Goal: Task Accomplishment & Management: Use online tool/utility

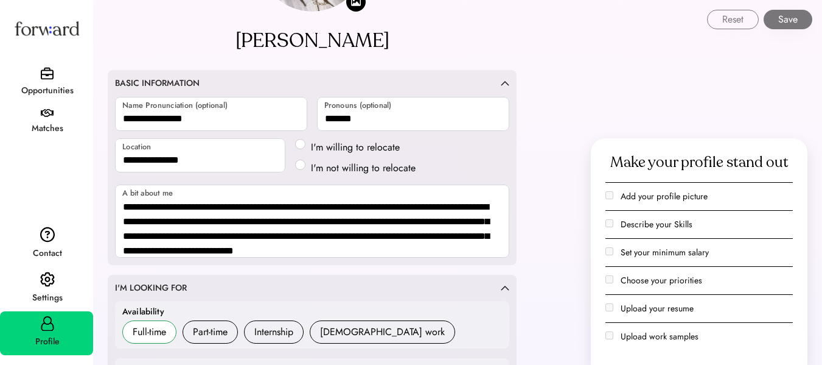
scroll to position [115, 0]
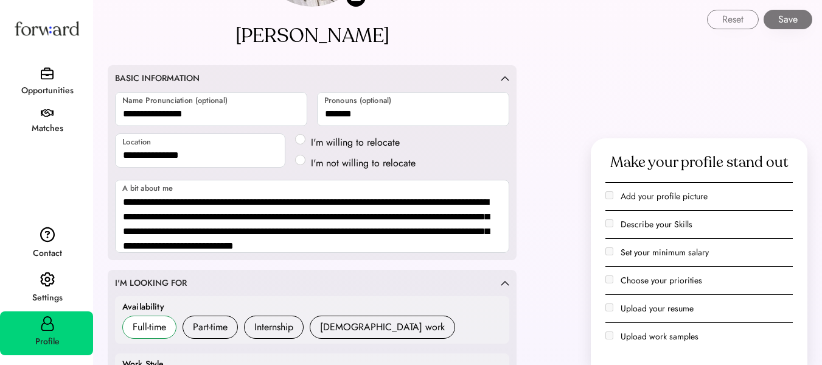
click at [54, 109] on div "Matches" at bounding box center [46, 123] width 93 height 38
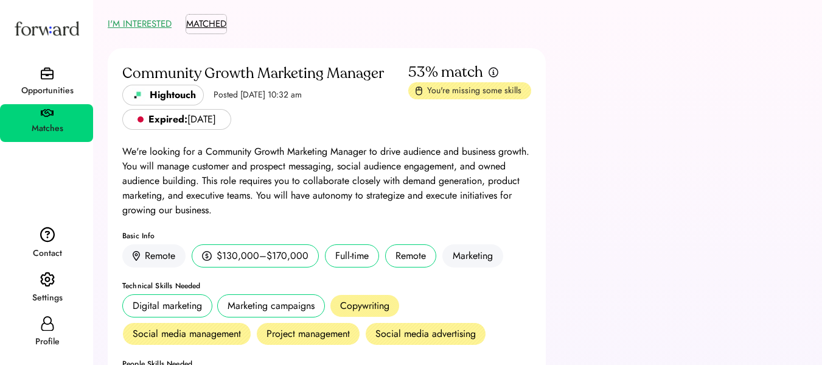
click at [212, 21] on button "MATCHED" at bounding box center [206, 24] width 40 height 19
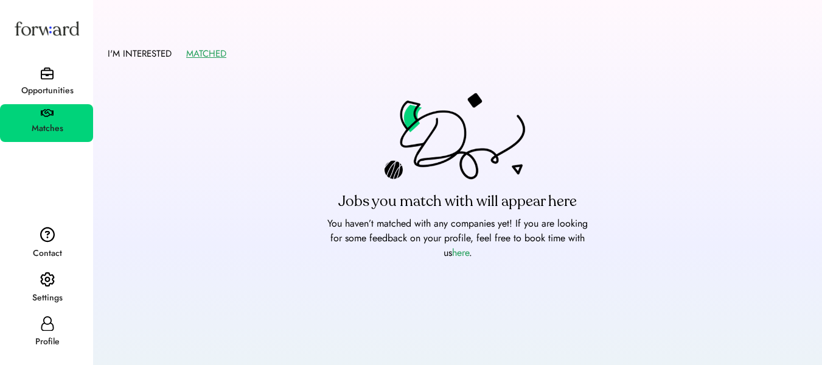
click at [52, 121] on div "Matches" at bounding box center [47, 128] width 92 height 15
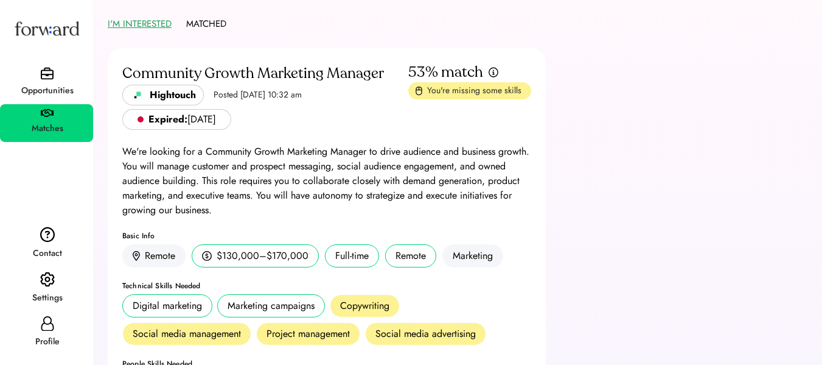
click at [44, 85] on div "Opportunities" at bounding box center [47, 90] width 92 height 15
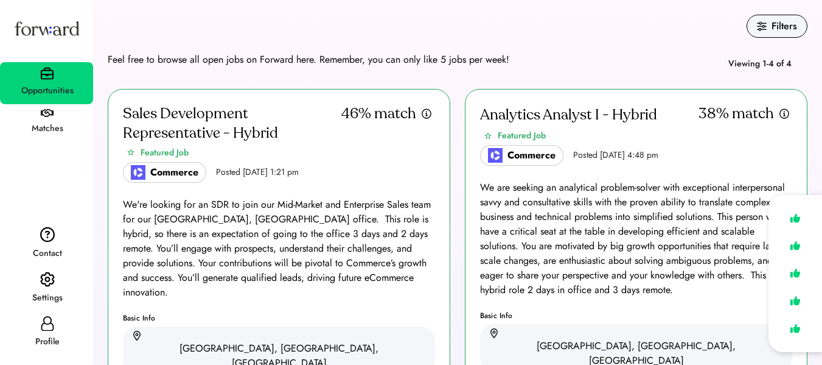
scroll to position [11, 0]
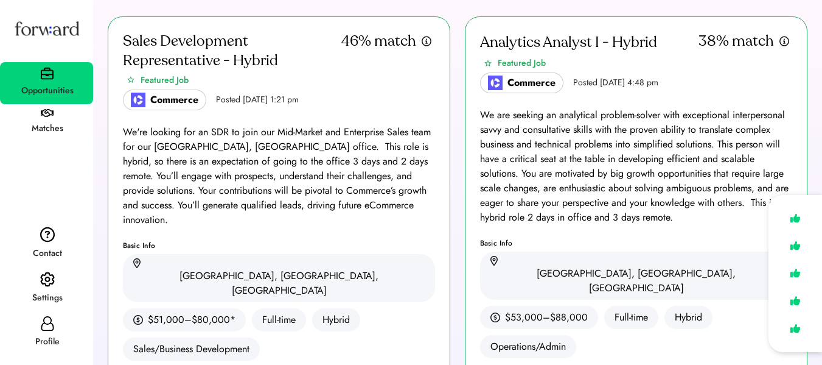
click at [383, 191] on div "We're looking for an SDR to join our Mid-Market and Enterprise Sales team for o…" at bounding box center [279, 176] width 312 height 102
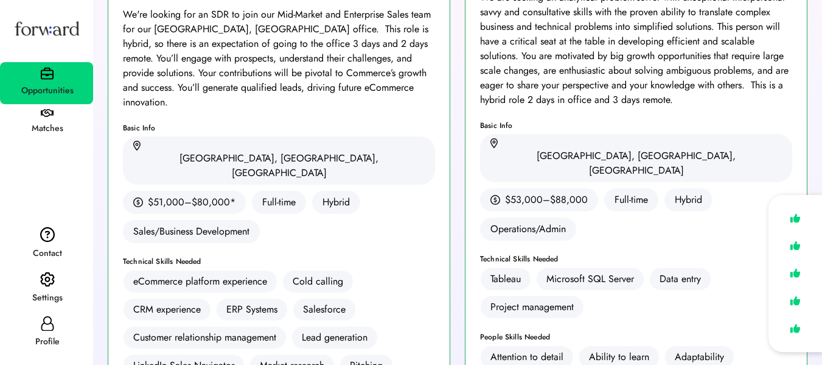
scroll to position [0, 0]
